Goal: Find specific page/section: Find specific page/section

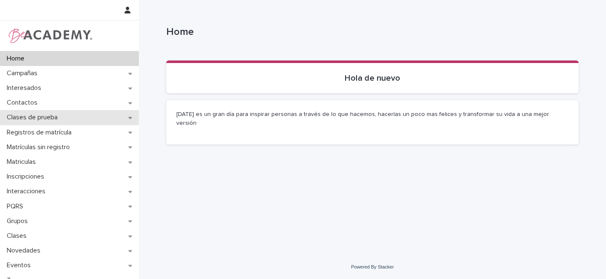
click at [126, 118] on div "Clases de prueba" at bounding box center [69, 117] width 139 height 15
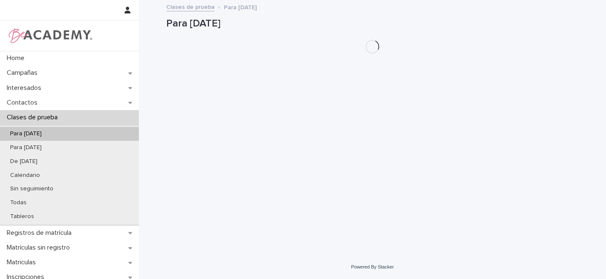
click at [58, 135] on div "Para [DATE]" at bounding box center [69, 134] width 139 height 14
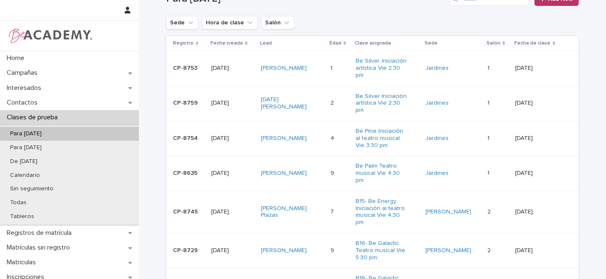
scroll to position [99, 0]
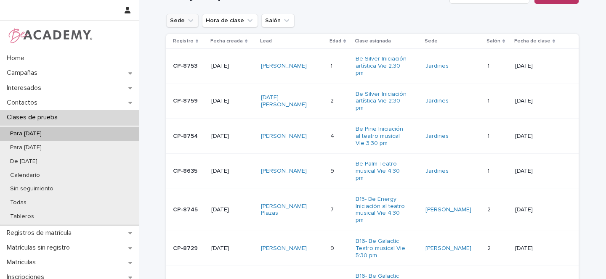
click at [188, 20] on icon "Sede" at bounding box center [190, 20] width 5 height 3
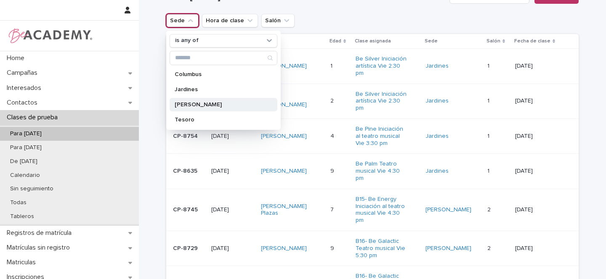
click at [189, 104] on p "[PERSON_NAME]" at bounding box center [219, 105] width 89 height 6
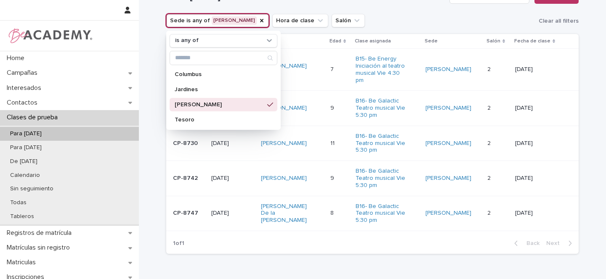
click at [377, 22] on div "Sede is any of [PERSON_NAME] is any of Columbus Jardines [PERSON_NAME] Hora de …" at bounding box center [372, 20] width 412 height 13
